Goal: Task Accomplishment & Management: Manage account settings

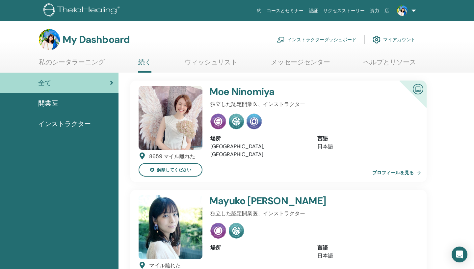
click at [73, 62] on link "私のシータラーニング" at bounding box center [72, 64] width 66 height 13
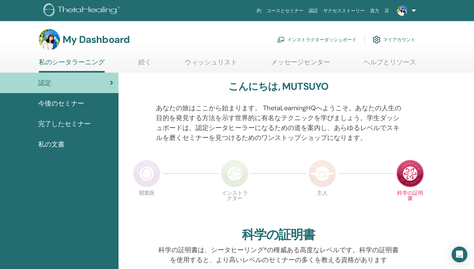
click at [322, 38] on link "インストラクターダッシュボード" at bounding box center [317, 39] width 80 height 14
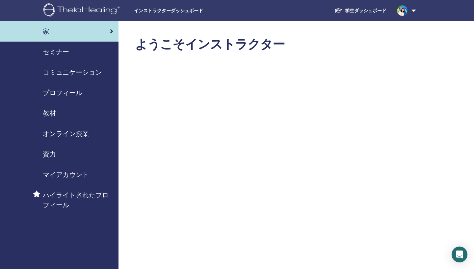
click at [63, 49] on span "セミナー" at bounding box center [56, 52] width 26 height 10
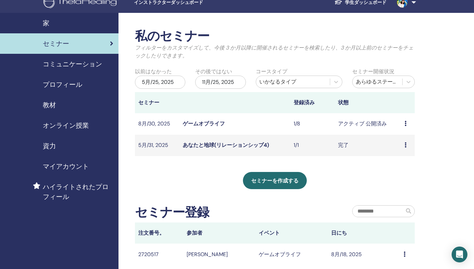
scroll to position [9, 0]
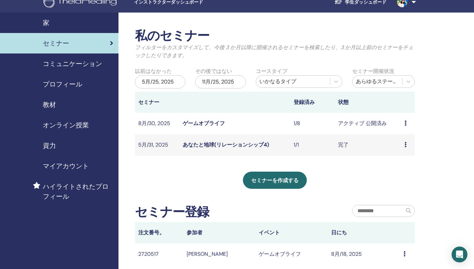
click at [406, 122] on icon at bounding box center [406, 122] width 2 height 5
click at [395, 137] on link "編集" at bounding box center [396, 137] width 11 height 7
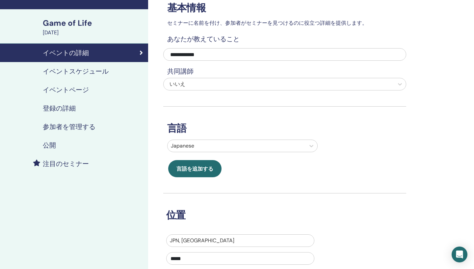
scroll to position [35, 0]
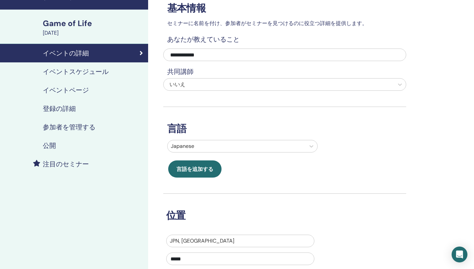
click at [79, 72] on h4 "イベントスケジュール" at bounding box center [76, 72] width 66 height 8
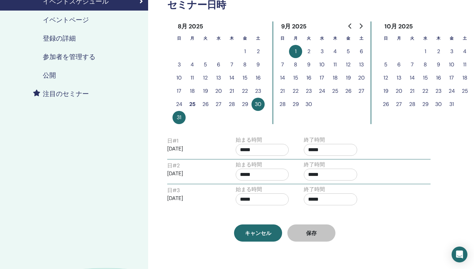
scroll to position [102, 0]
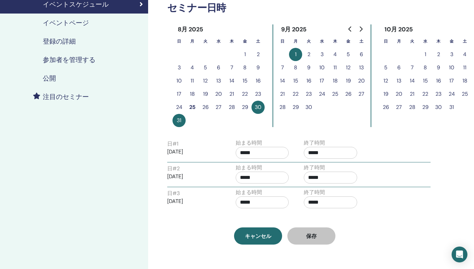
click at [297, 53] on button "1" at bounding box center [295, 54] width 13 height 13
click at [174, 154] on p "2025/08/30" at bounding box center [193, 152] width 53 height 8
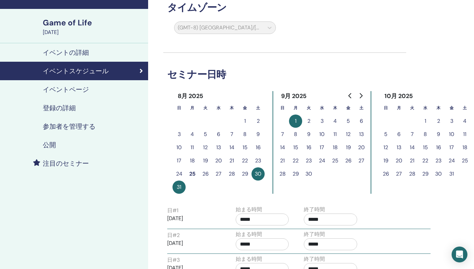
scroll to position [33, 0]
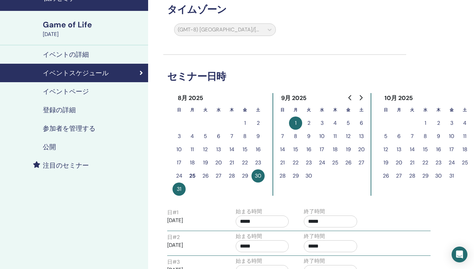
click at [58, 111] on h4 "登録の詳細" at bounding box center [59, 110] width 33 height 8
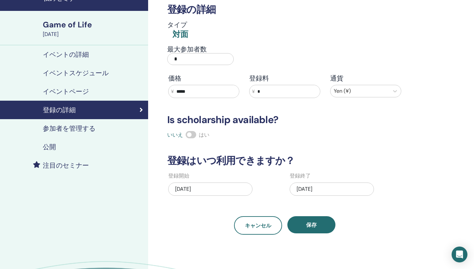
click at [63, 131] on h4 "参加者を管理する" at bounding box center [69, 128] width 53 height 8
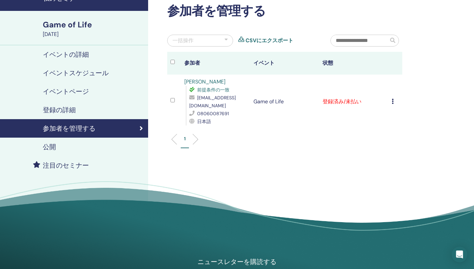
click at [392, 100] on icon at bounding box center [393, 101] width 2 height 5
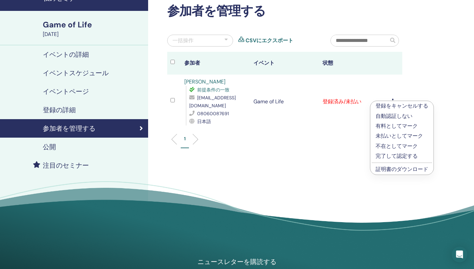
click at [393, 108] on p "登録をキャンセルする" at bounding box center [402, 106] width 53 height 8
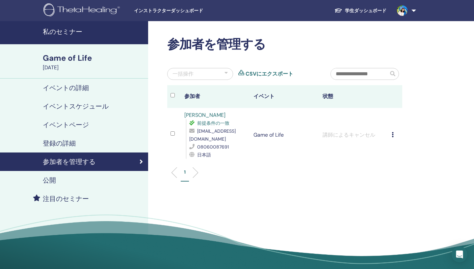
click at [393, 134] on icon at bounding box center [393, 134] width 2 height 5
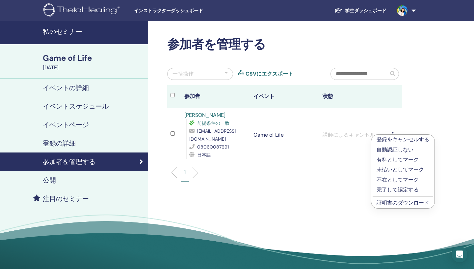
click at [329, 163] on div "1" at bounding box center [284, 175] width 245 height 26
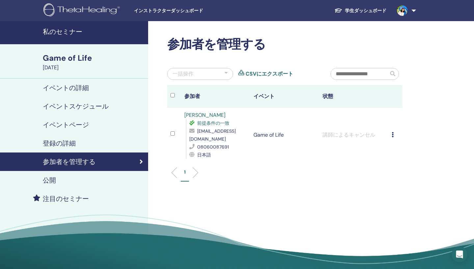
click at [73, 104] on h4 "イベントスケジュール" at bounding box center [76, 106] width 66 height 8
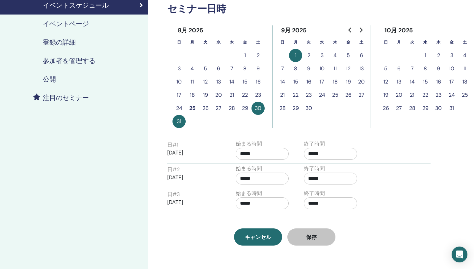
scroll to position [100, 0]
click at [177, 152] on p "2025/08/30" at bounding box center [193, 153] width 53 height 8
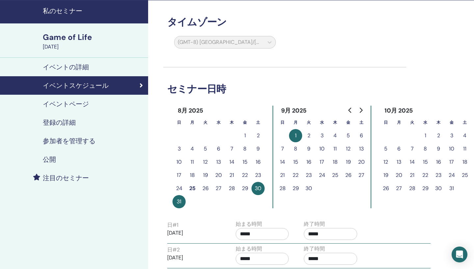
scroll to position [15, 0]
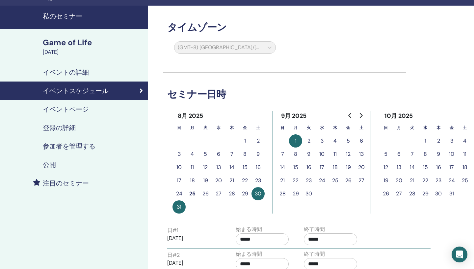
click at [75, 91] on h4 "イベントスケジュール" at bounding box center [76, 91] width 66 height 8
click at [70, 73] on h4 "イベントの詳細" at bounding box center [66, 72] width 46 height 8
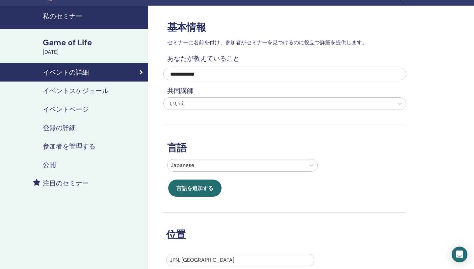
click at [99, 92] on h4 "イベントスケジュール" at bounding box center [76, 91] width 66 height 8
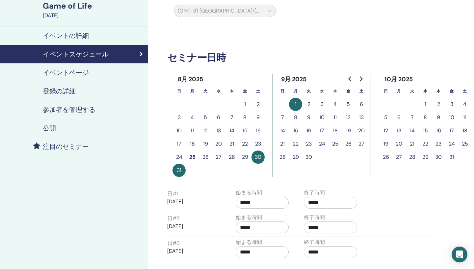
scroll to position [51, 0]
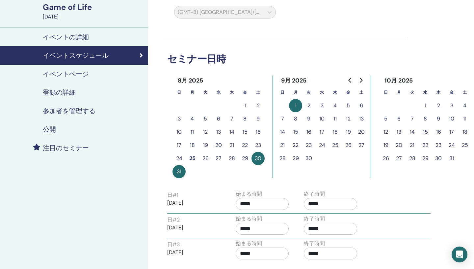
click at [71, 33] on h4 "イベントの詳細" at bounding box center [66, 37] width 46 height 8
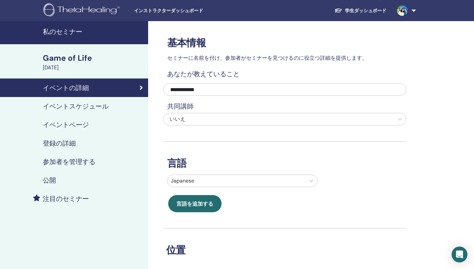
click at [68, 64] on div "August 30, 2025" at bounding box center [93, 68] width 101 height 8
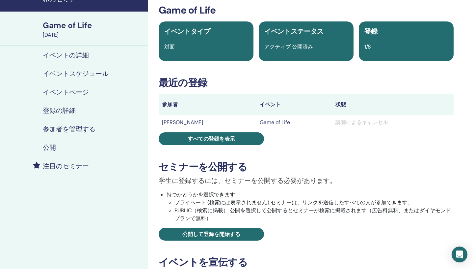
scroll to position [36, 0]
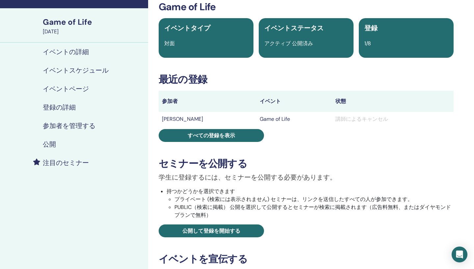
click at [280, 31] on span "イベントステータス" at bounding box center [294, 28] width 59 height 9
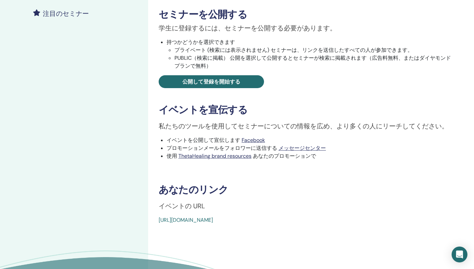
scroll to position [185, 0]
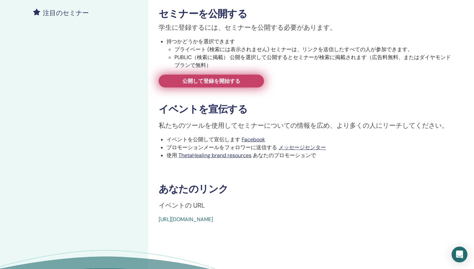
click at [212, 81] on span "公開して登録を開始する" at bounding box center [212, 80] width 58 height 7
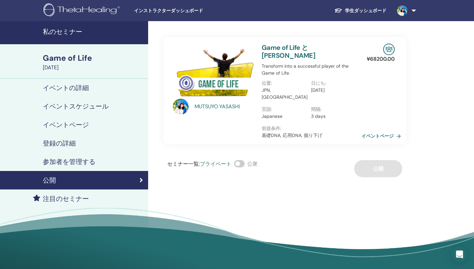
click at [377, 131] on link "イベントページ" at bounding box center [383, 136] width 42 height 10
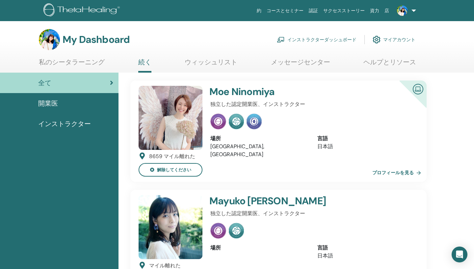
click at [340, 38] on link "インストラクターダッシュボード" at bounding box center [317, 39] width 80 height 14
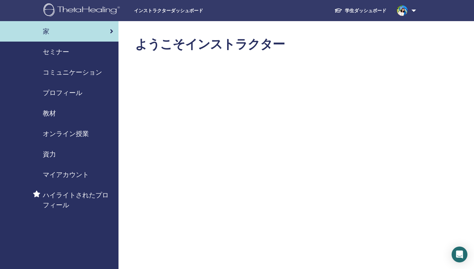
click at [56, 51] on span "セミナー" at bounding box center [56, 52] width 26 height 10
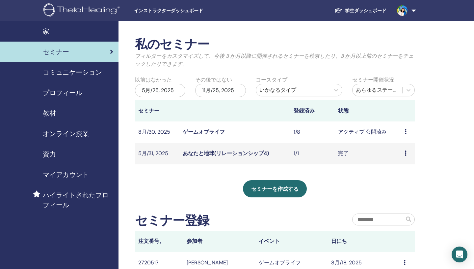
click at [407, 131] on icon at bounding box center [406, 131] width 2 height 5
click at [403, 136] on link "プレビュー" at bounding box center [405, 135] width 26 height 7
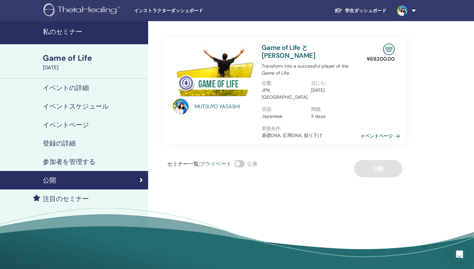
click at [81, 104] on h4 "イベントスケジュール" at bounding box center [76, 106] width 66 height 8
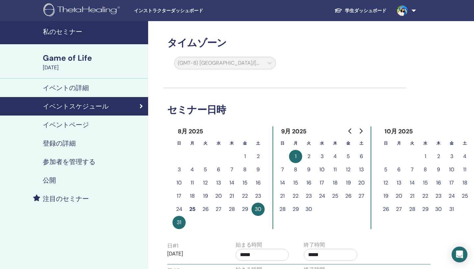
click at [293, 156] on button "1" at bounding box center [295, 156] width 13 height 13
click at [180, 252] on p "2025/08/30" at bounding box center [193, 253] width 53 height 8
click at [270, 63] on div "(GMT-8) US/Alaska" at bounding box center [225, 64] width 110 height 15
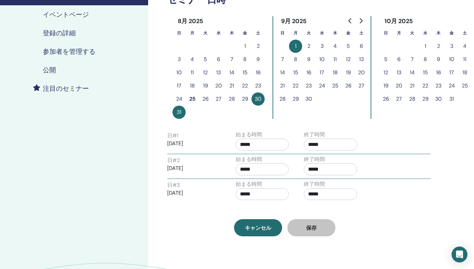
scroll to position [91, 0]
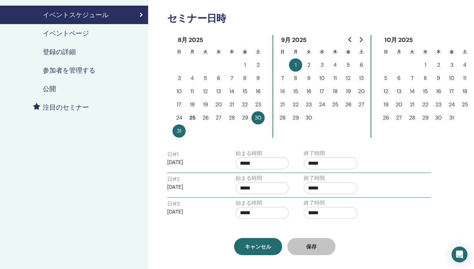
click at [50, 89] on h4 "公開" at bounding box center [49, 89] width 13 height 8
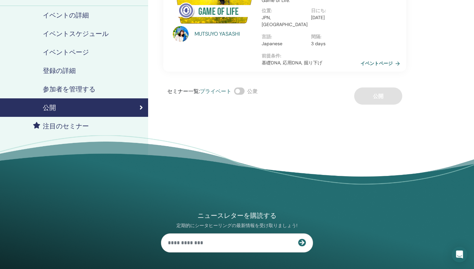
scroll to position [72, 0]
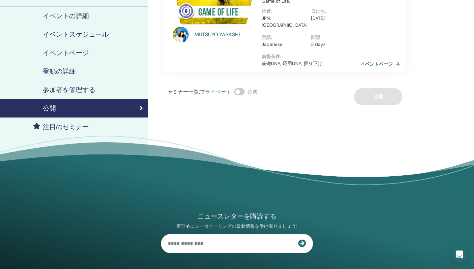
click at [241, 88] on span at bounding box center [239, 91] width 11 height 7
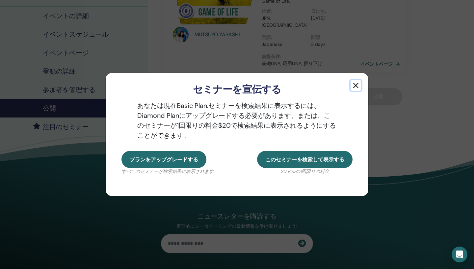
click at [357, 86] on button "button" at bounding box center [356, 85] width 11 height 11
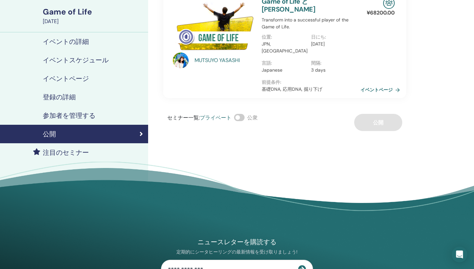
scroll to position [43, 0]
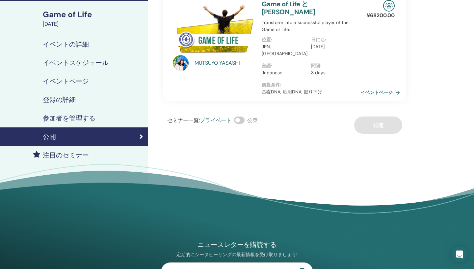
click at [243, 116] on span at bounding box center [239, 119] width 11 height 7
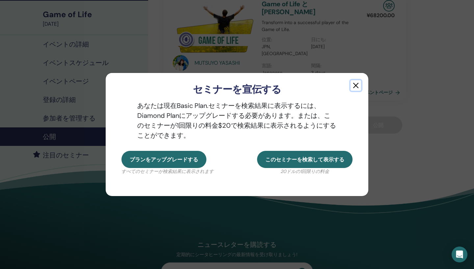
click at [357, 86] on button "button" at bounding box center [356, 85] width 11 height 11
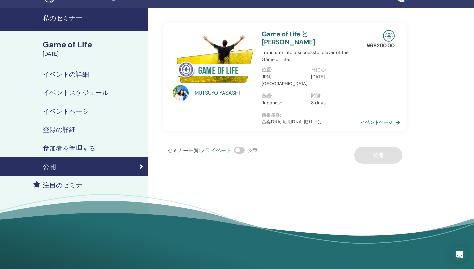
scroll to position [14, 0]
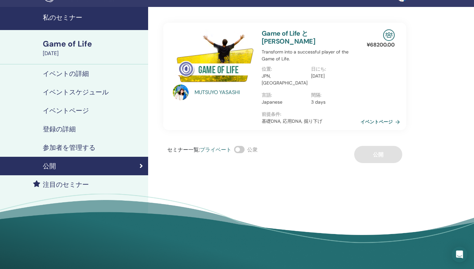
click at [66, 108] on h4 "イベントページ" at bounding box center [66, 110] width 46 height 8
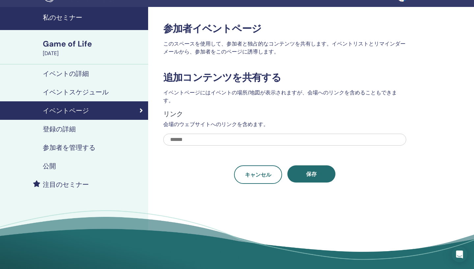
click at [63, 93] on h4 "イベントスケジュール" at bounding box center [76, 92] width 66 height 8
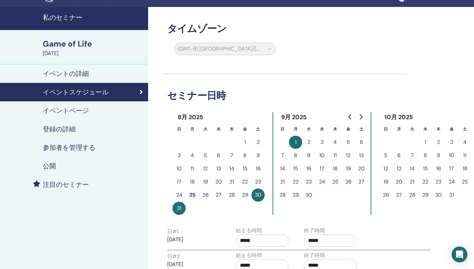
click at [295, 145] on button "1" at bounding box center [295, 141] width 13 height 13
click at [323, 142] on button "3" at bounding box center [322, 141] width 13 height 13
click at [298, 142] on button "1" at bounding box center [295, 141] width 13 height 13
click at [75, 73] on h4 "イベントの詳細" at bounding box center [66, 74] width 46 height 8
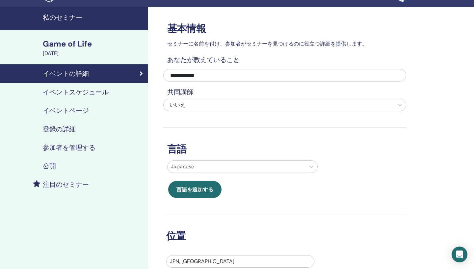
click at [62, 71] on h4 "イベントの詳細" at bounding box center [66, 74] width 46 height 8
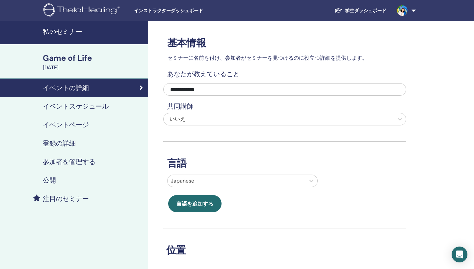
click at [62, 33] on h4 "私のセミナー" at bounding box center [93, 32] width 101 height 8
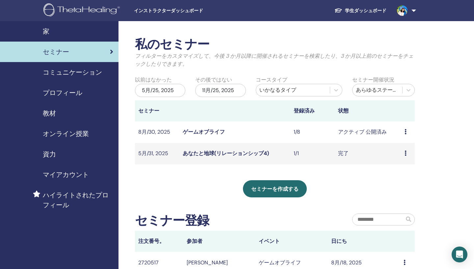
click at [405, 133] on icon at bounding box center [406, 131] width 2 height 5
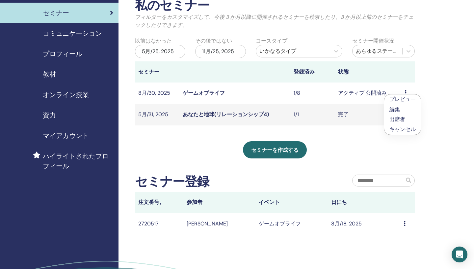
scroll to position [38, 0]
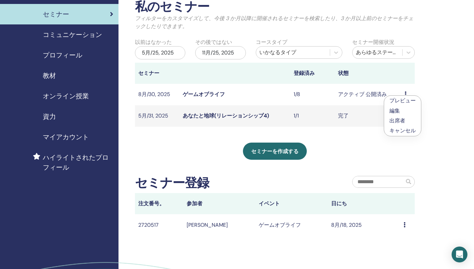
click at [435, 144] on div "私のセミナー フィルターをカスタマイズして、今後 3 か月以降に開催されるセミナーを検索したり、3 か月以上前のセミナーをチェックしたりできます。 以前はなか…" at bounding box center [297, 156] width 356 height 344
click at [405, 225] on icon at bounding box center [405, 224] width 2 height 5
click at [305, 225] on td "ゲームオブライフ" at bounding box center [292, 224] width 72 height 21
click at [195, 93] on link "ゲームオブライフ" at bounding box center [204, 94] width 42 height 7
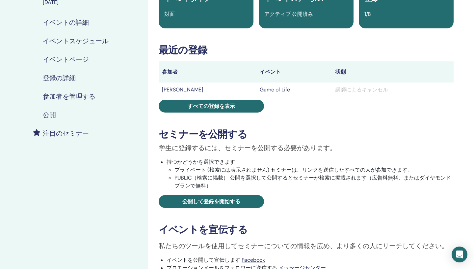
scroll to position [65, 0]
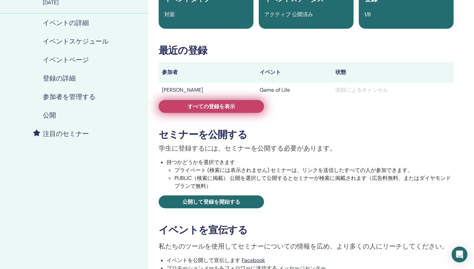
click at [228, 107] on span "すべての登録を表示" at bounding box center [211, 106] width 47 height 7
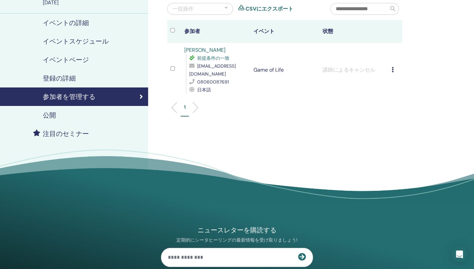
click at [392, 70] on icon at bounding box center [393, 69] width 2 height 5
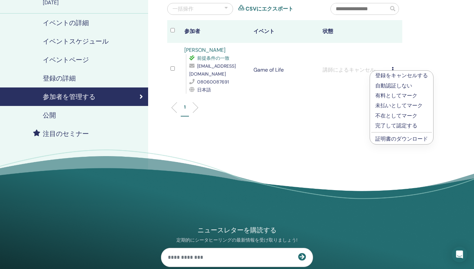
click at [386, 95] on p "有料としてマーク" at bounding box center [402, 96] width 53 height 8
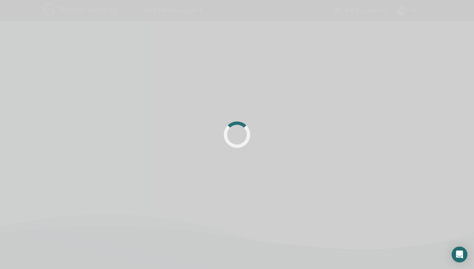
scroll to position [65, 0]
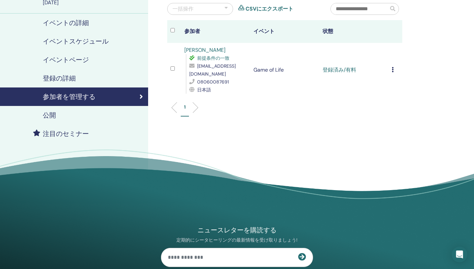
click at [393, 70] on icon at bounding box center [393, 69] width 2 height 5
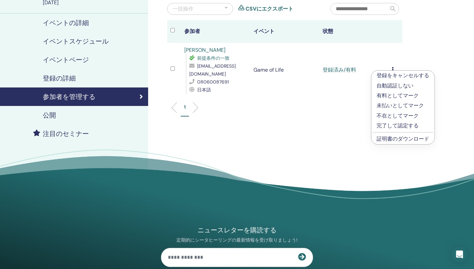
click at [326, 119] on div "1" at bounding box center [284, 110] width 245 height 26
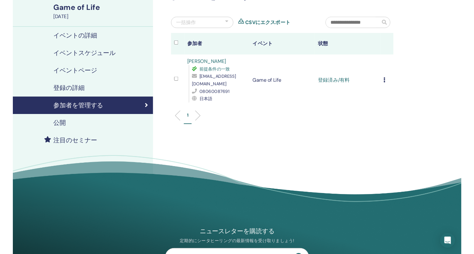
scroll to position [0, 0]
